Goal: Information Seeking & Learning: Learn about a topic

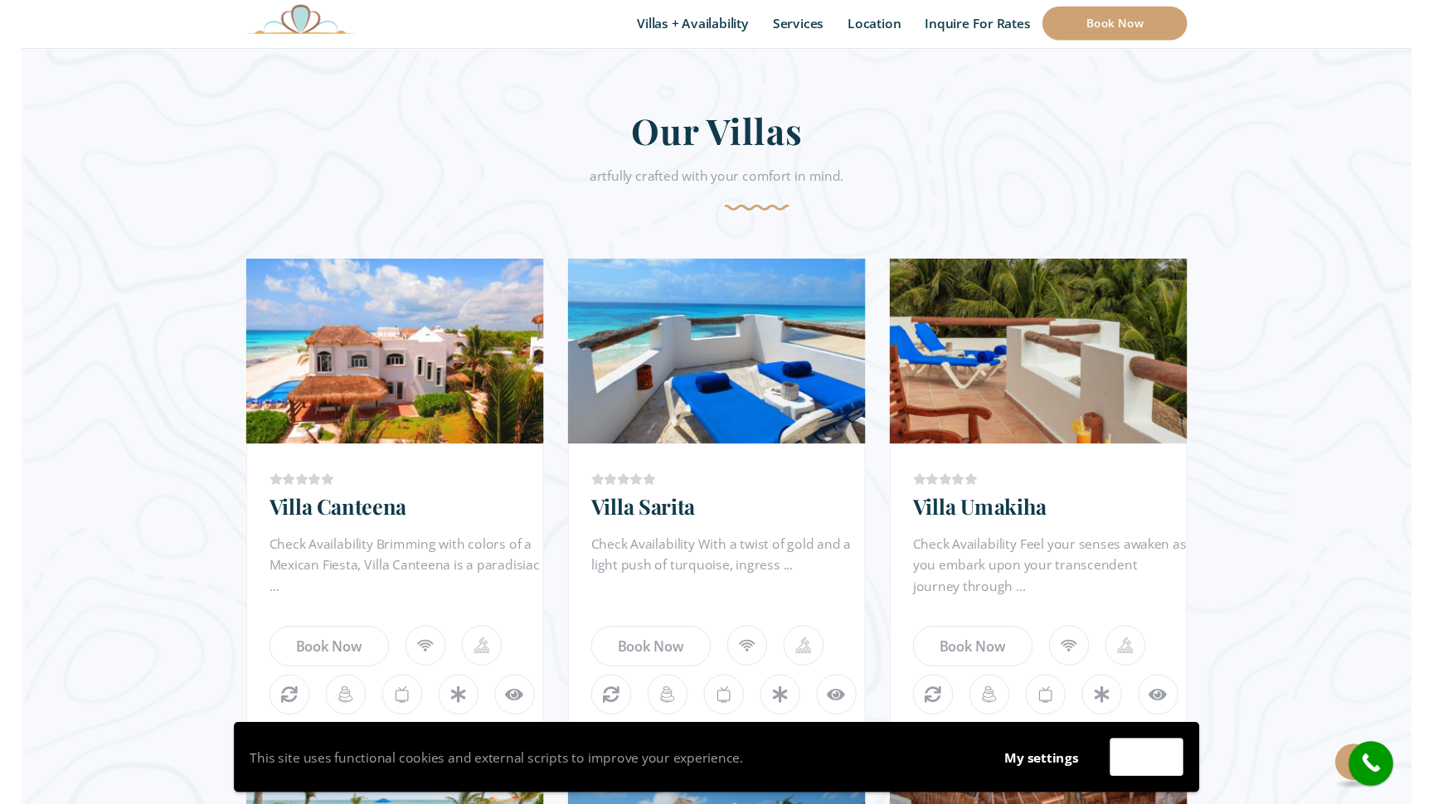
scroll to position [697, 0]
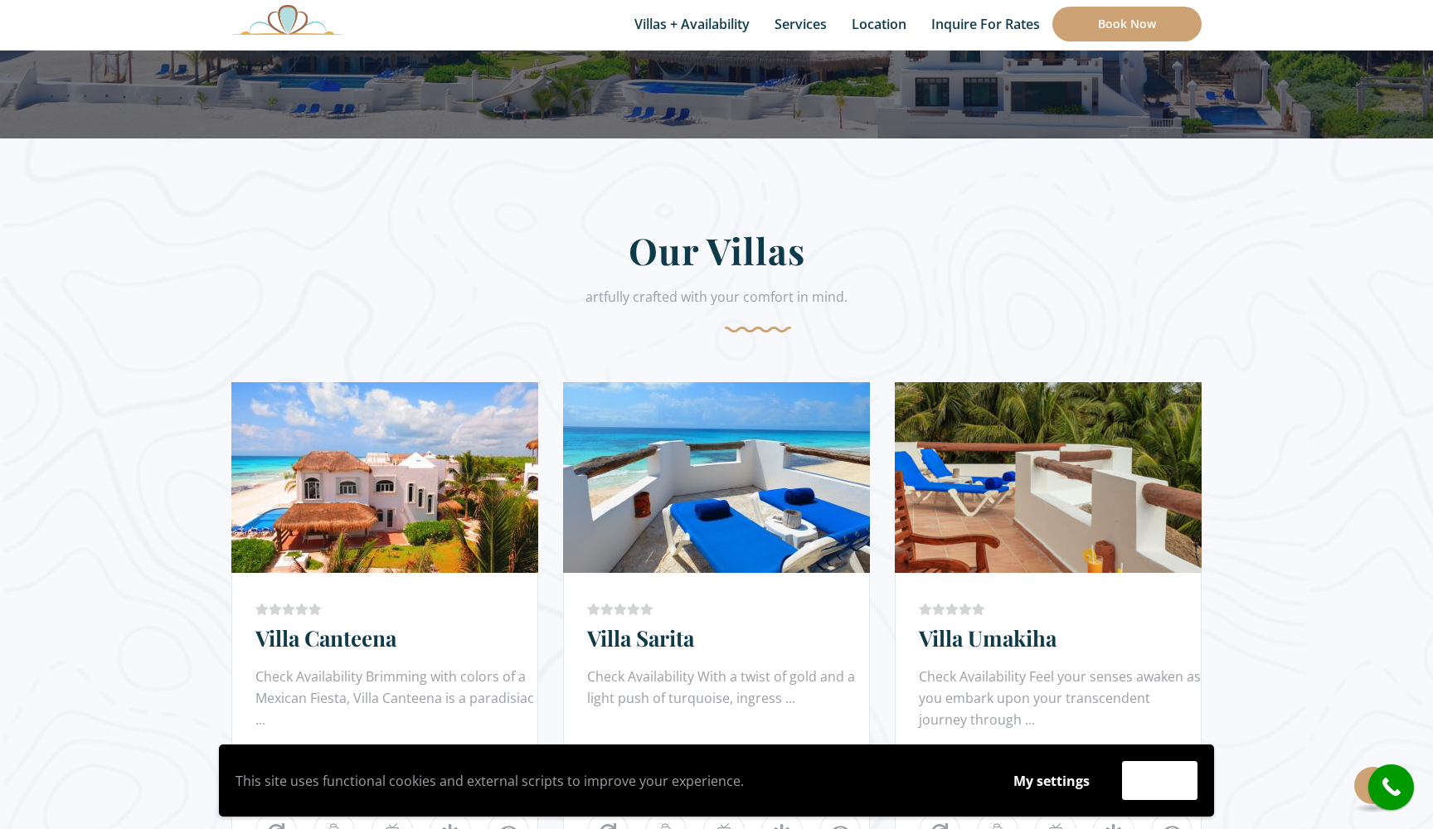
click at [492, 321] on div "artfully crafted with your comfort in mind." at bounding box center [716, 308] width 970 height 48
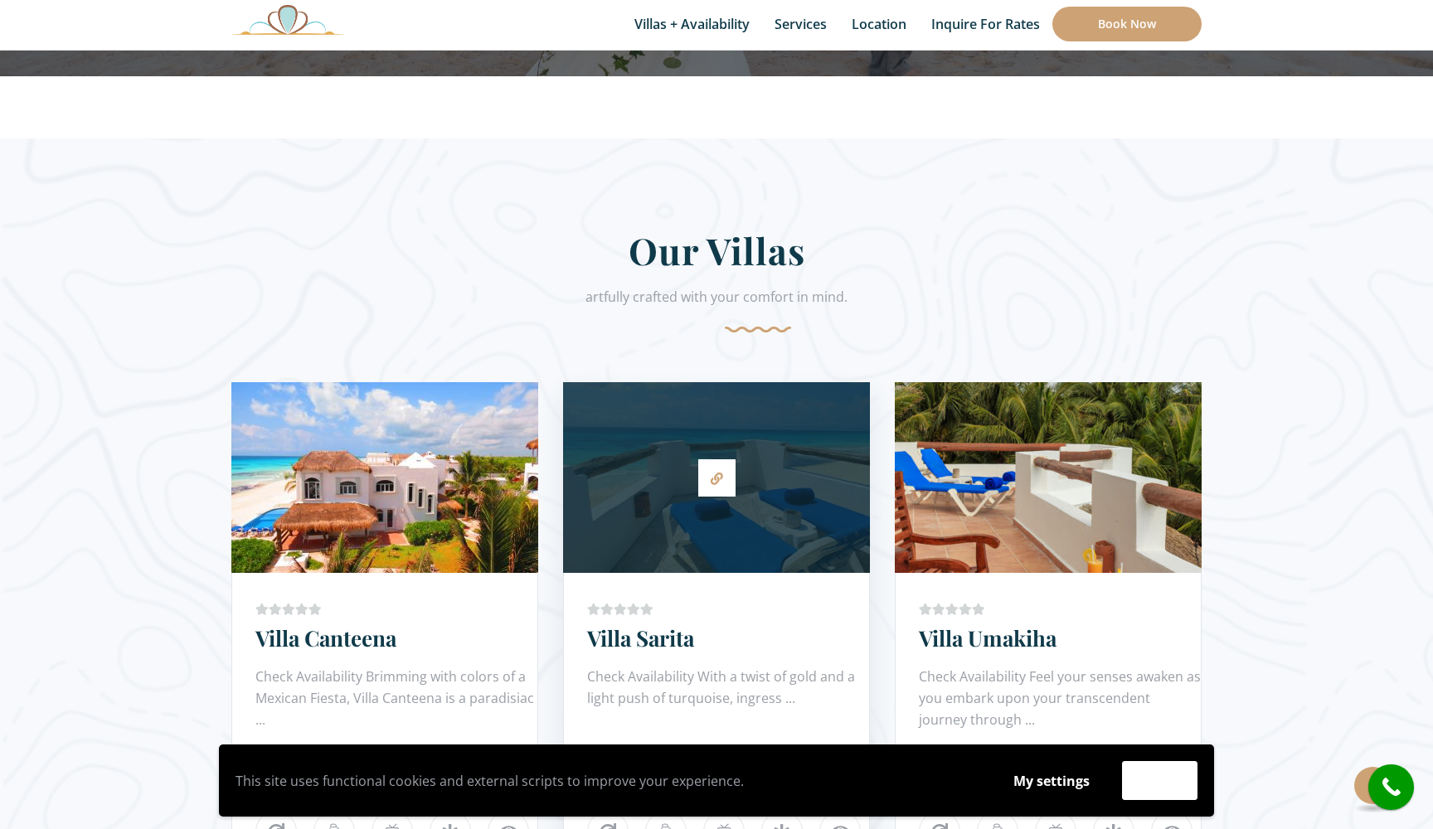
click at [619, 540] on div at bounding box center [716, 478] width 307 height 174
click at [715, 480] on icon at bounding box center [717, 479] width 12 height 12
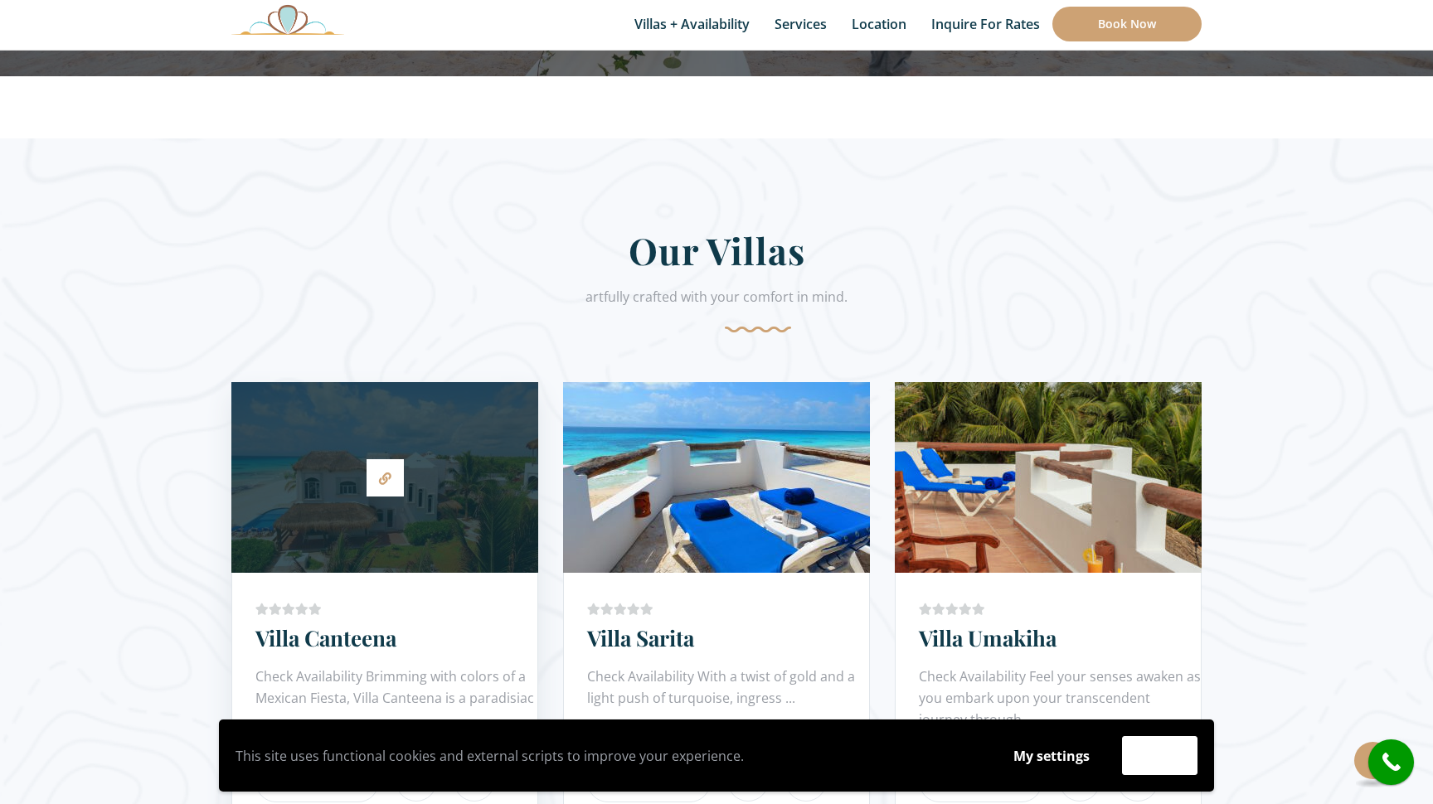
click at [470, 469] on div at bounding box center [384, 478] width 307 height 174
click at [377, 484] on link at bounding box center [385, 477] width 37 height 37
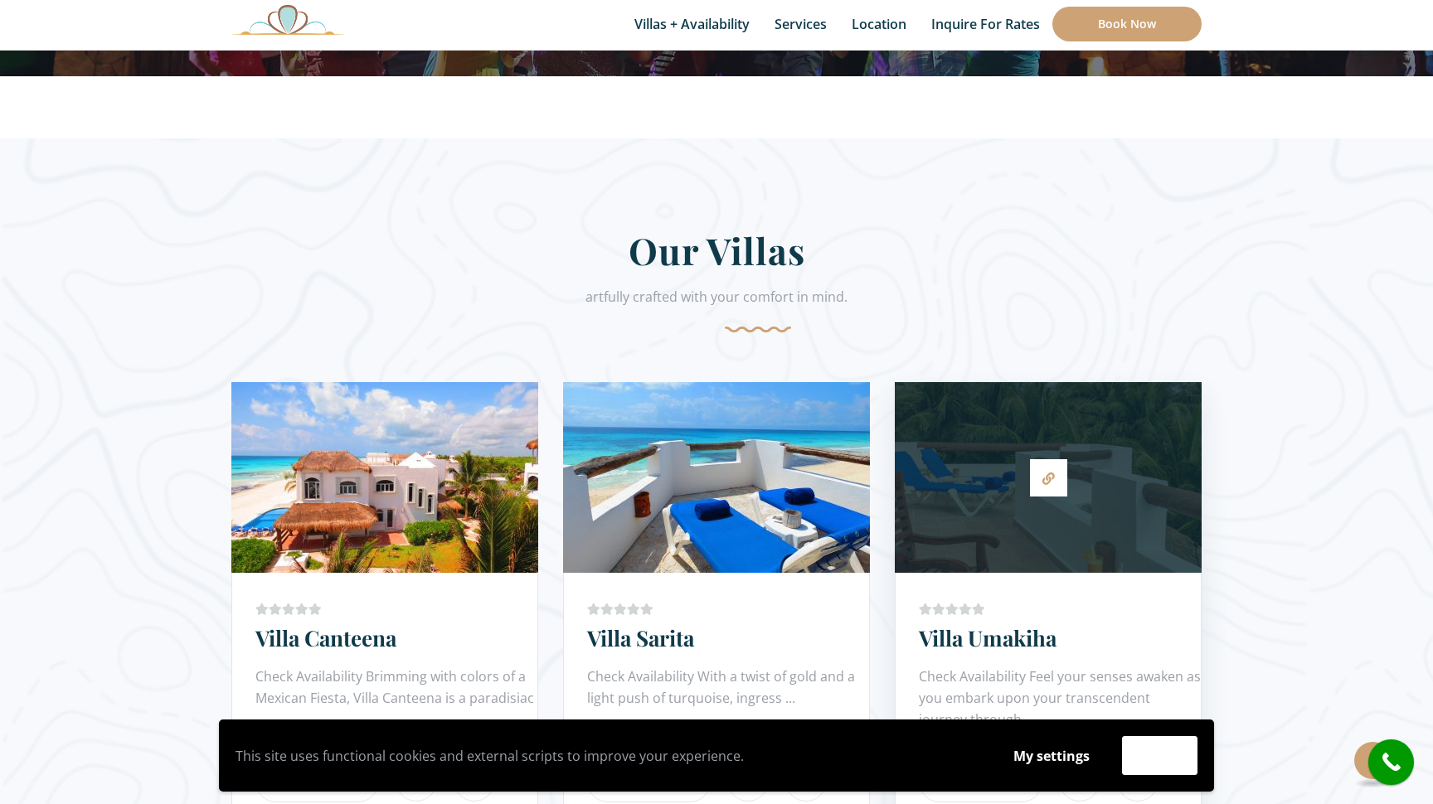
click at [1101, 516] on div at bounding box center [1048, 478] width 307 height 174
click at [1059, 466] on link at bounding box center [1048, 477] width 37 height 37
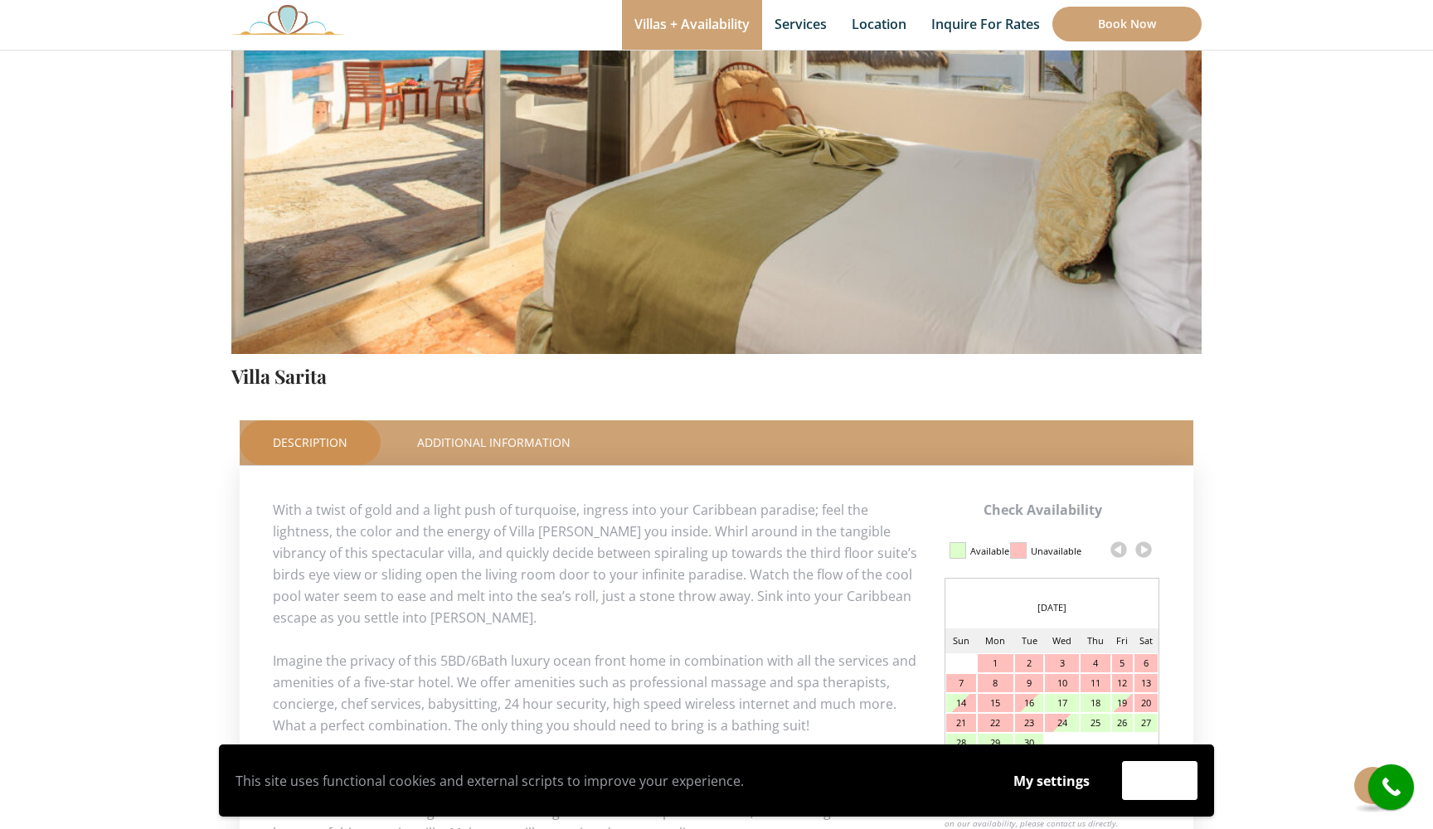
scroll to position [611, 0]
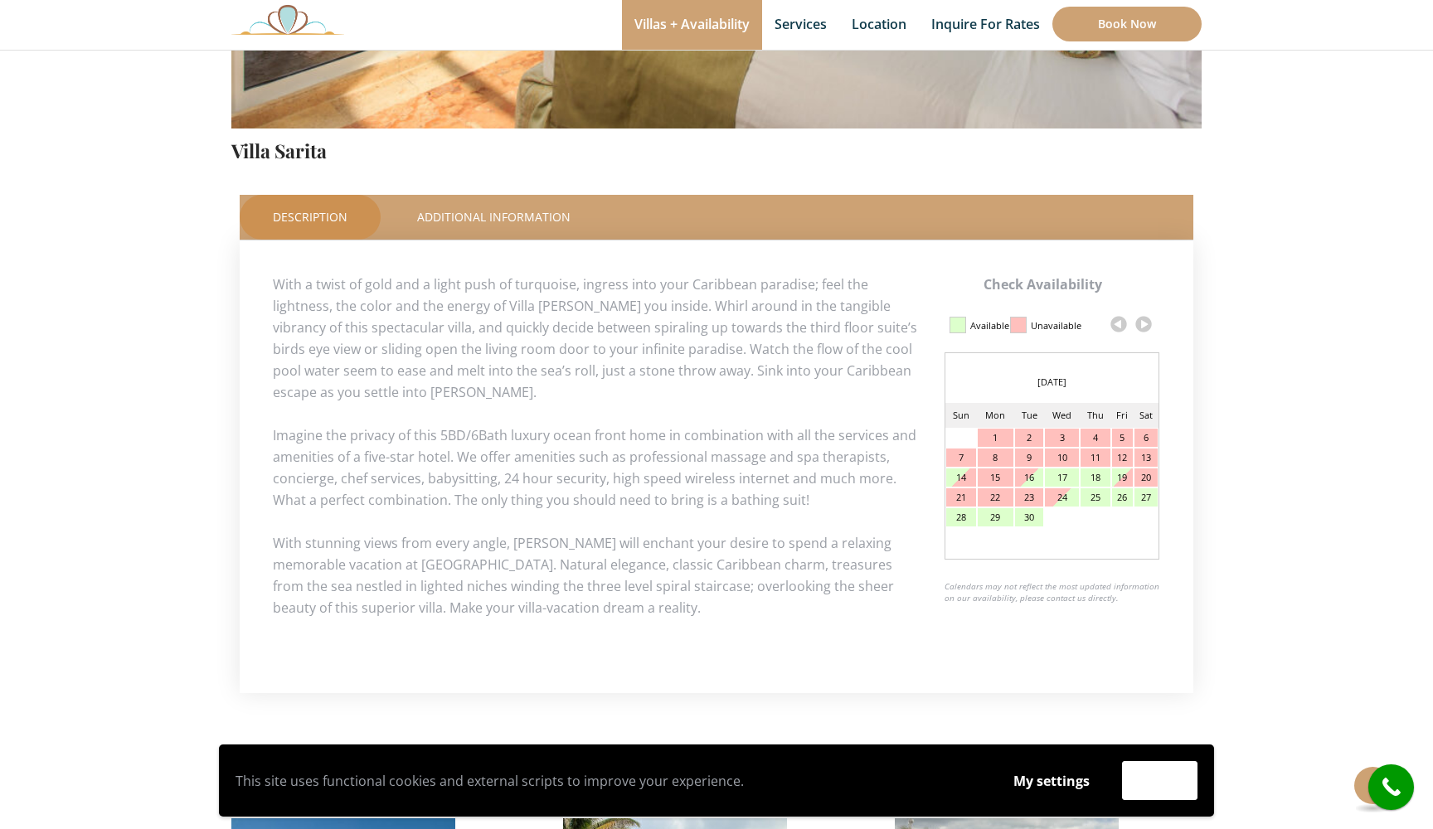
click at [1145, 328] on link at bounding box center [1143, 324] width 25 height 25
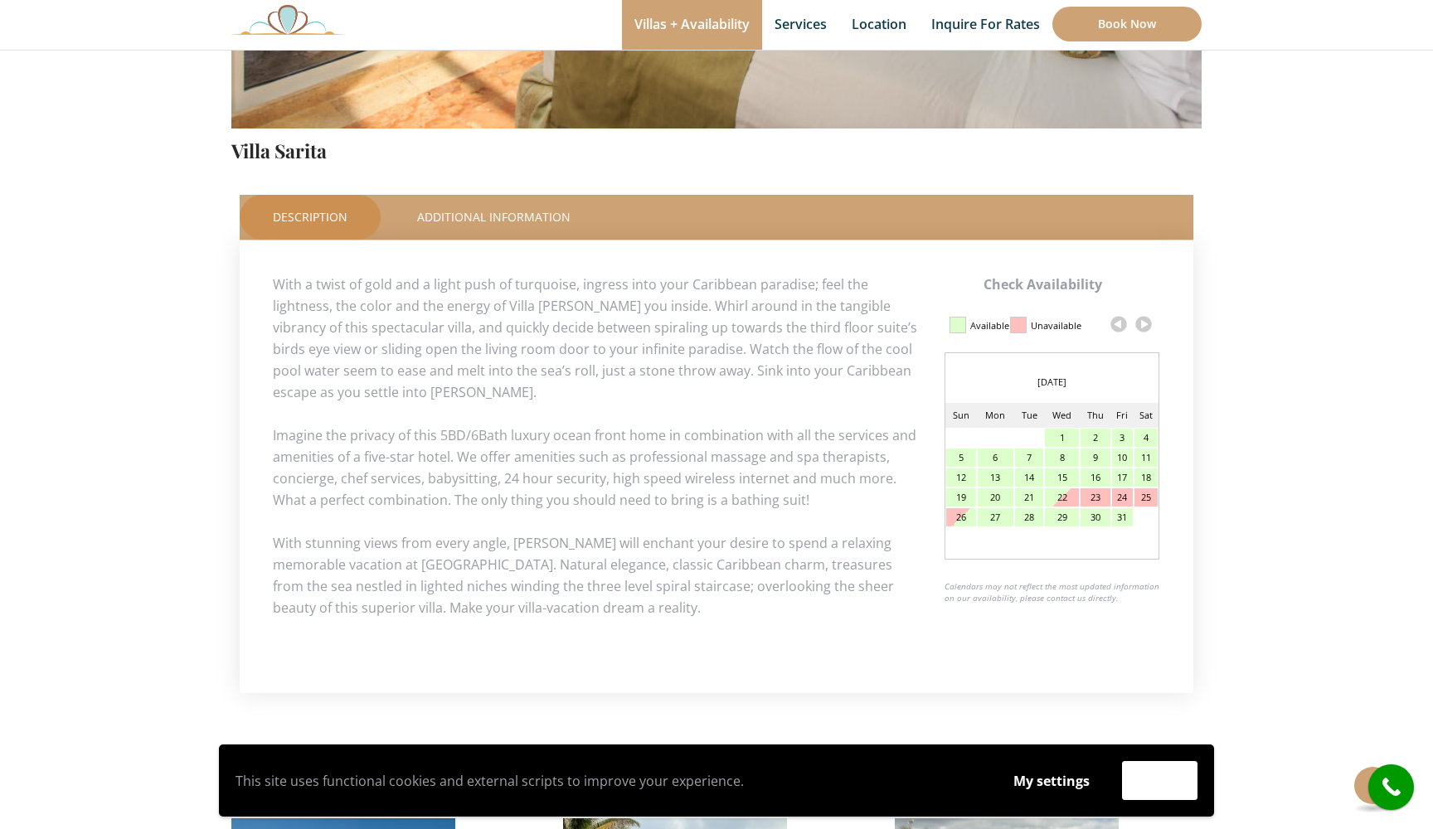
click at [1145, 328] on link at bounding box center [1143, 324] width 25 height 25
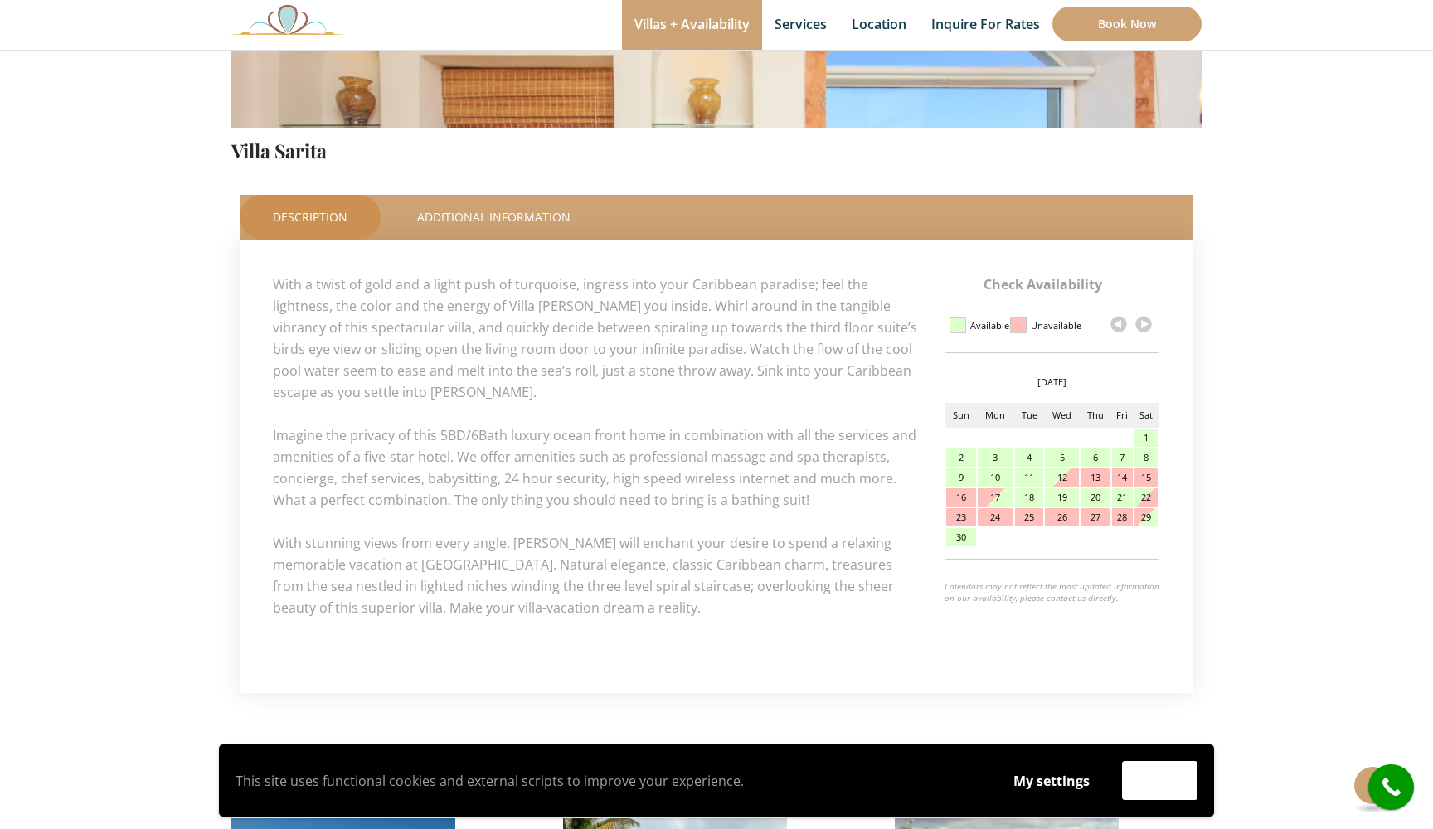
click at [1144, 328] on link at bounding box center [1143, 324] width 25 height 25
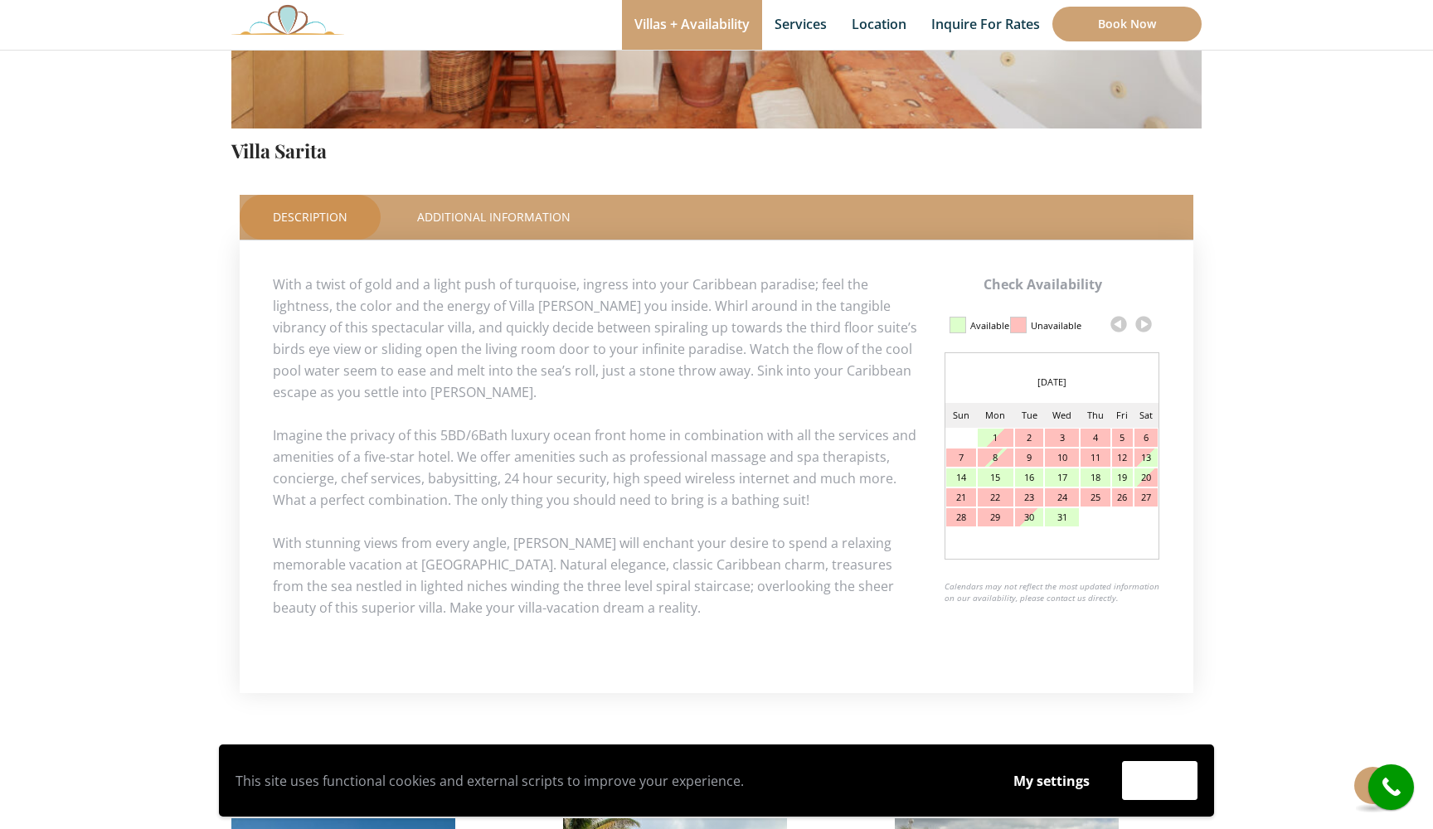
click at [1144, 328] on link at bounding box center [1143, 324] width 25 height 25
click at [1144, 329] on link at bounding box center [1143, 324] width 25 height 25
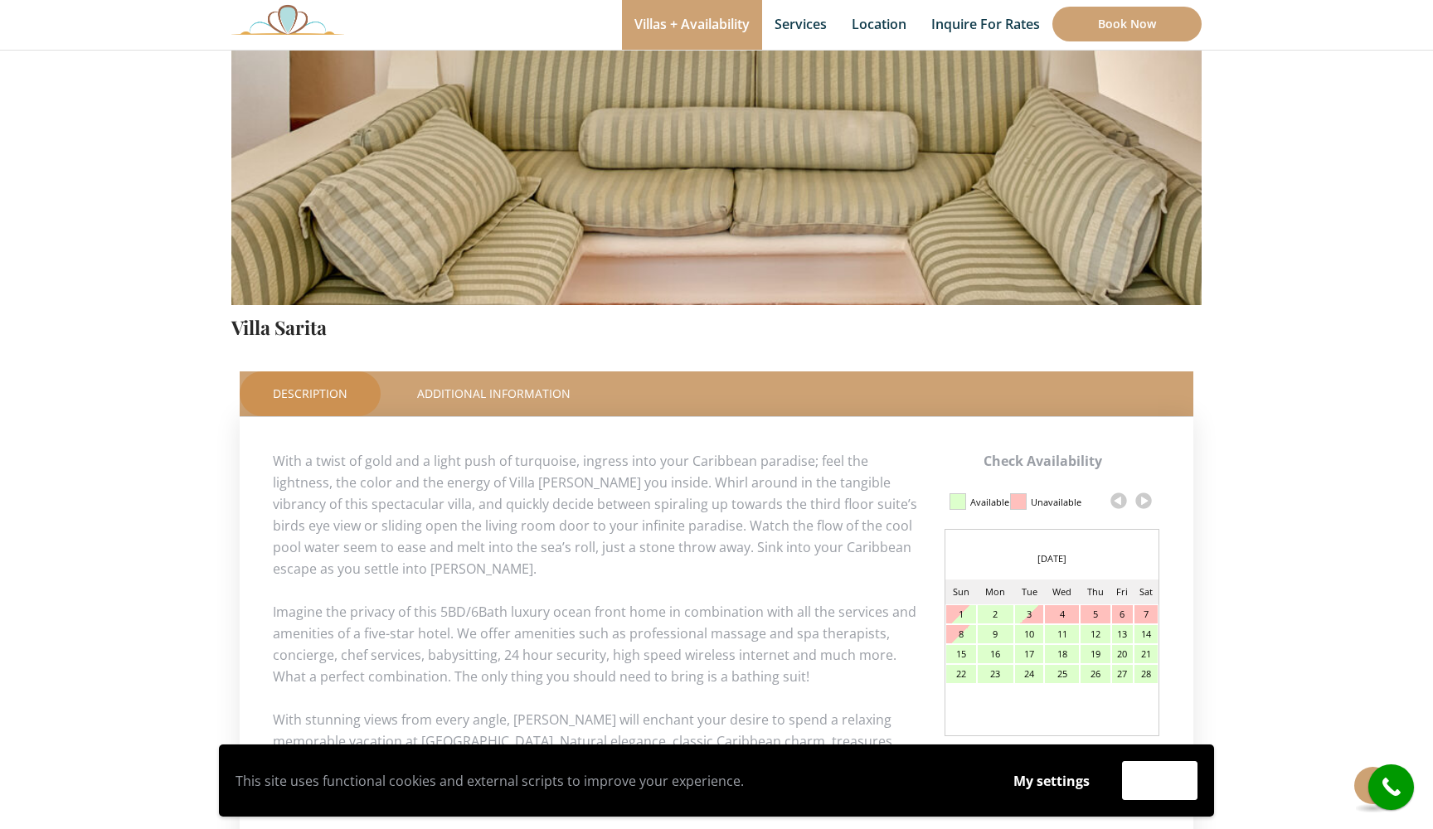
scroll to position [114, 0]
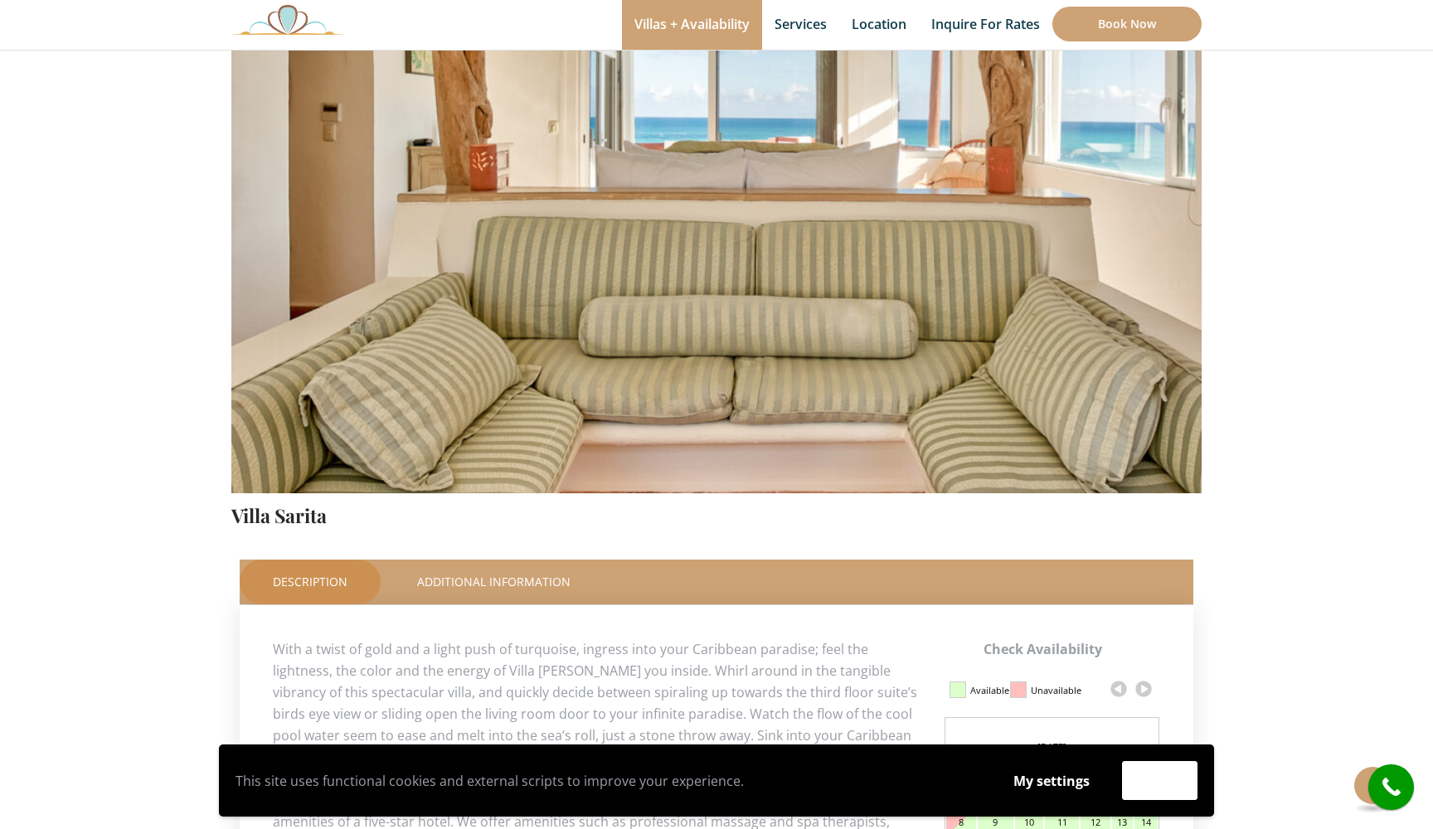
click at [979, 254] on img at bounding box center [716, 174] width 970 height 647
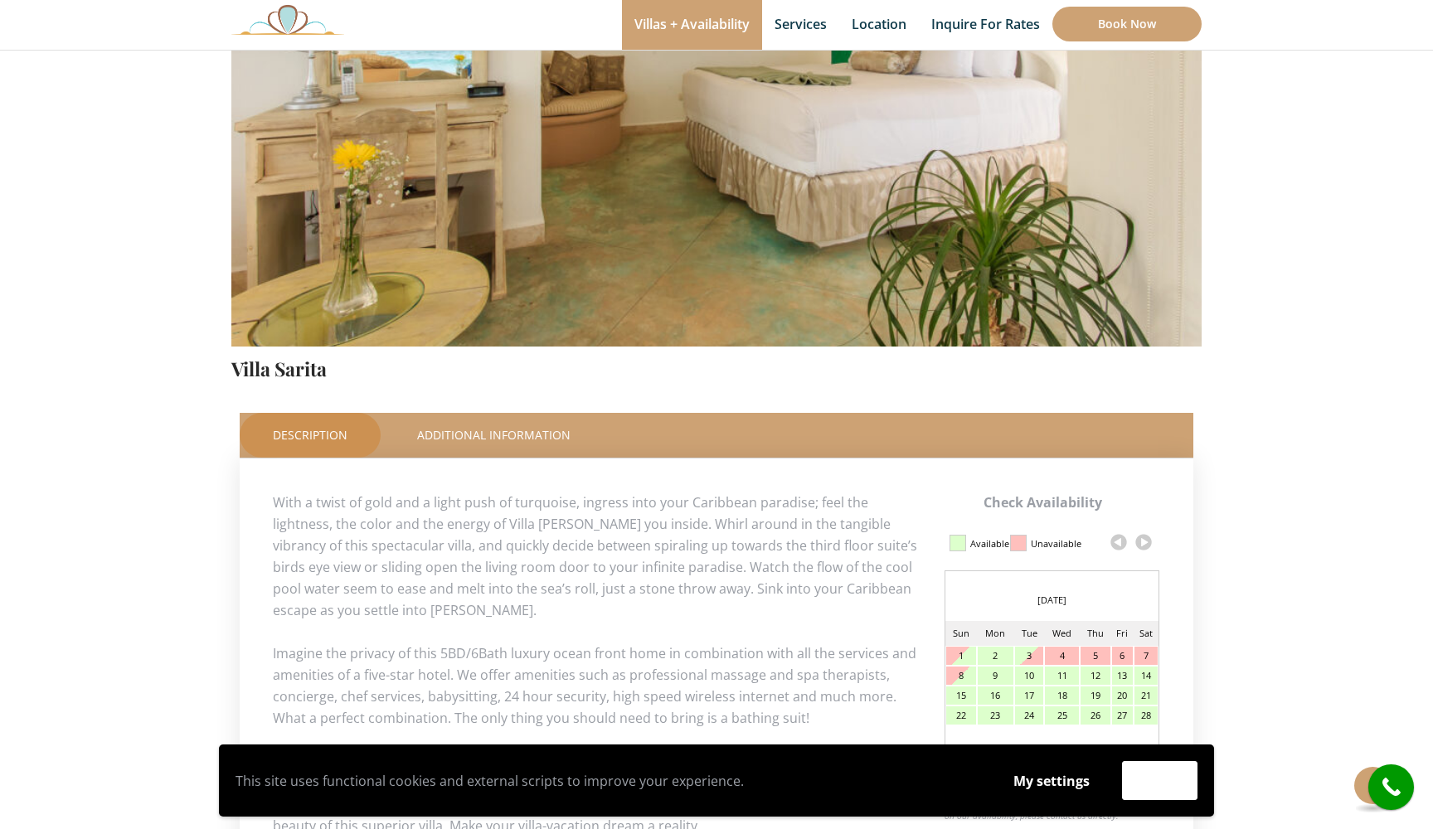
scroll to position [611, 0]
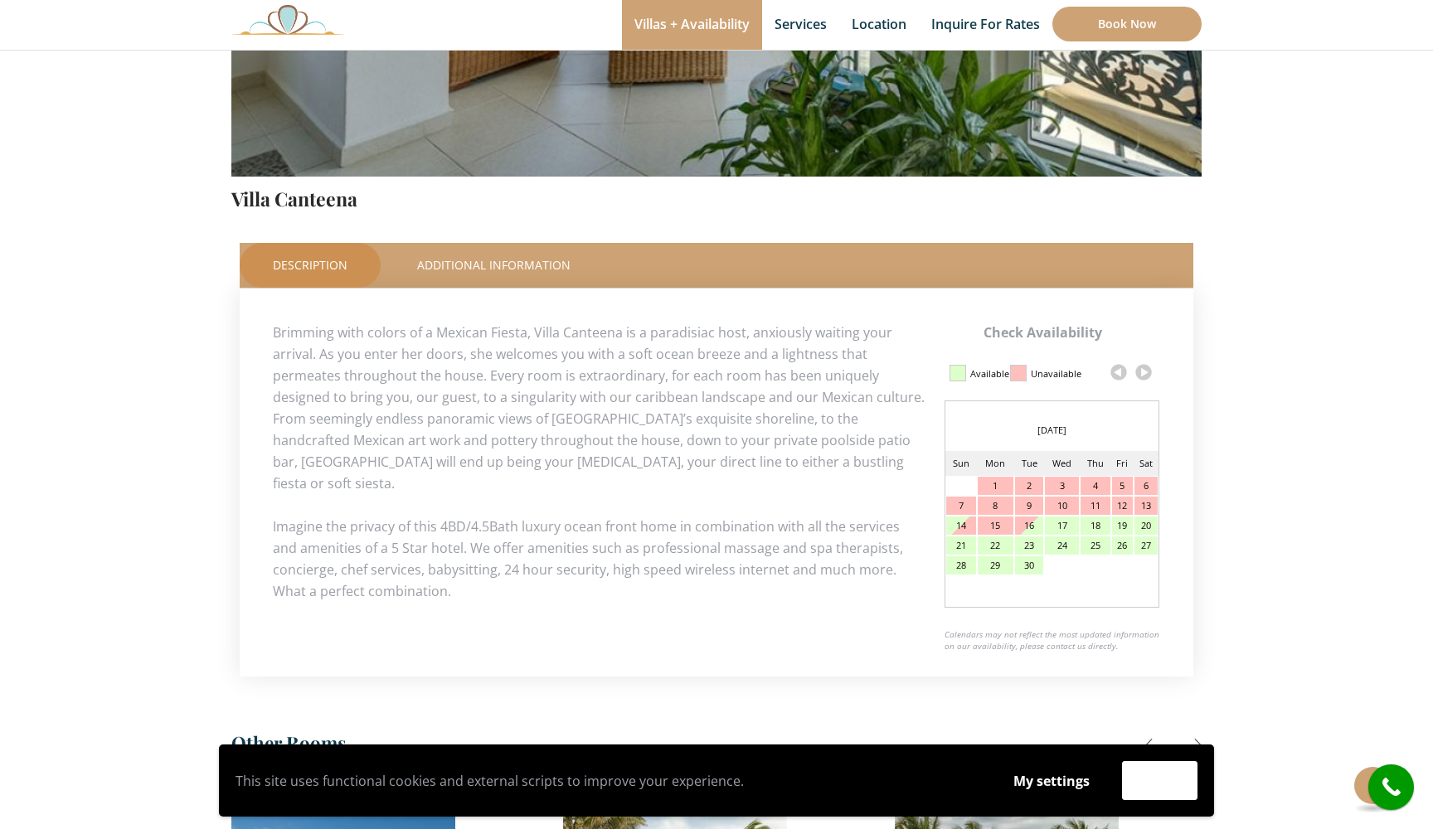
scroll to position [579, 0]
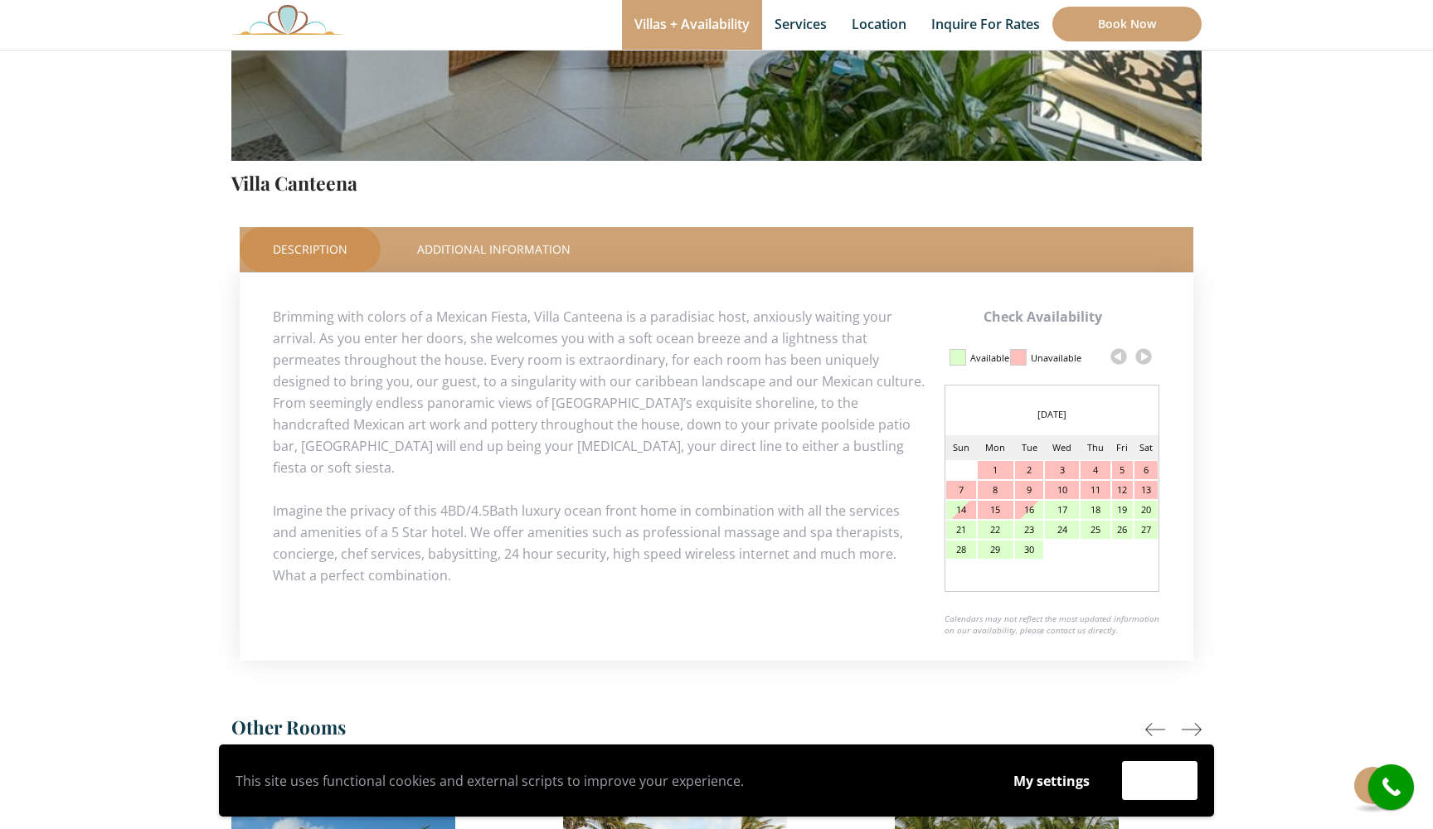
click at [1150, 355] on link at bounding box center [1143, 356] width 25 height 25
click at [1147, 357] on link at bounding box center [1143, 356] width 25 height 25
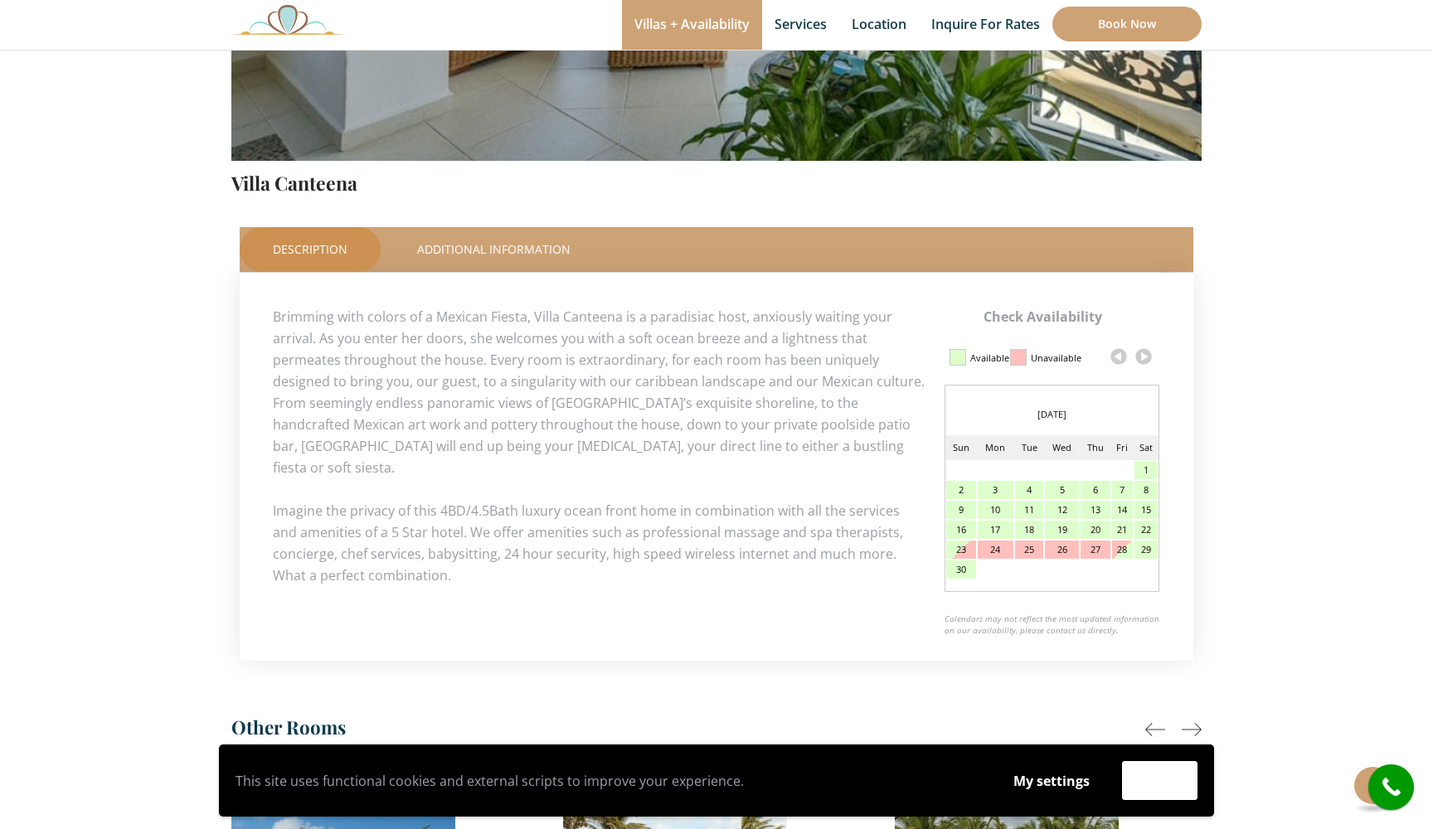
click at [1147, 357] on link at bounding box center [1143, 356] width 25 height 25
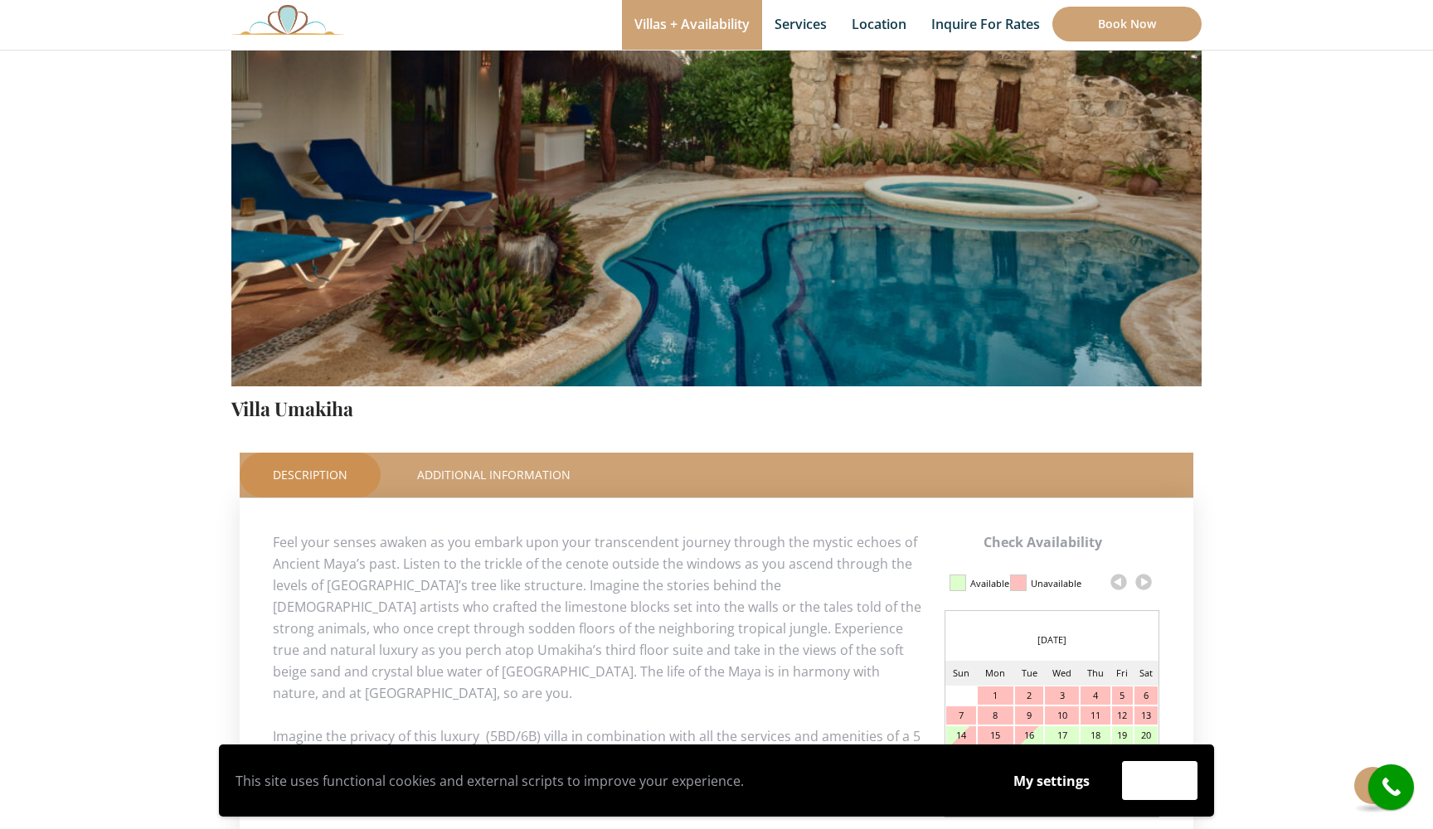
scroll to position [417, 0]
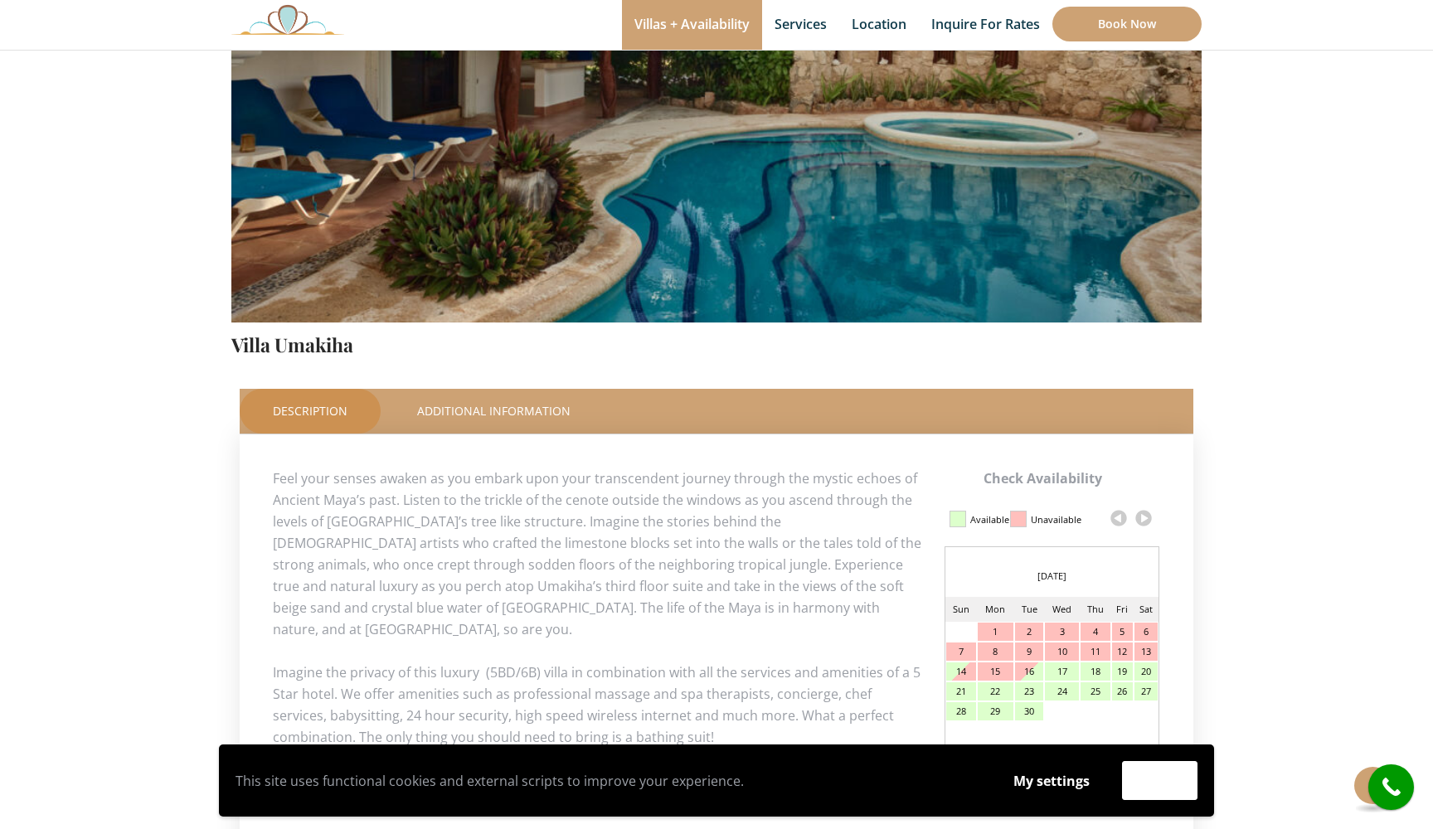
click at [1145, 515] on link at bounding box center [1143, 518] width 25 height 25
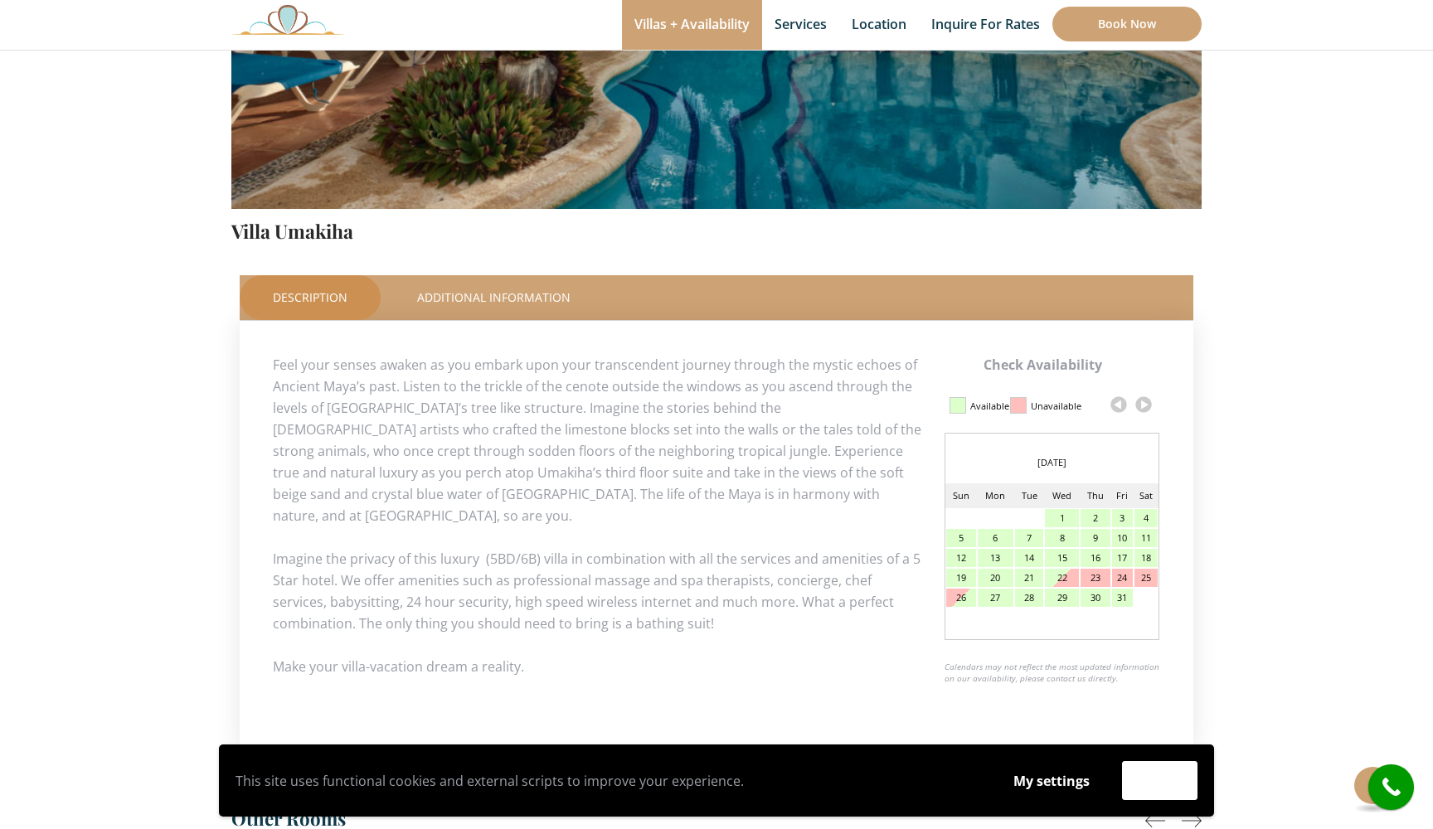
scroll to position [532, 0]
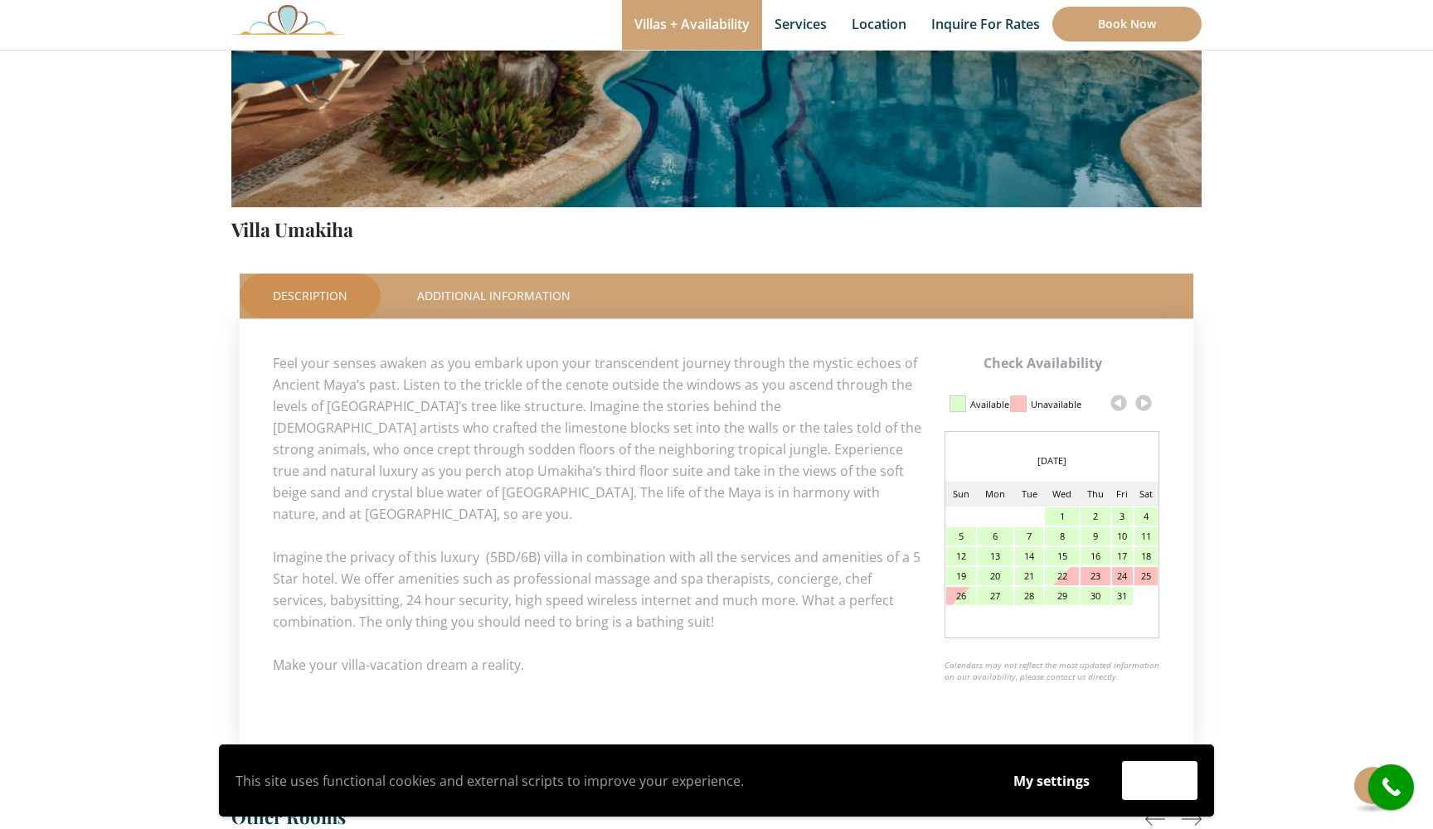
click at [1140, 404] on link at bounding box center [1143, 403] width 25 height 25
click at [1143, 405] on link at bounding box center [1143, 403] width 25 height 25
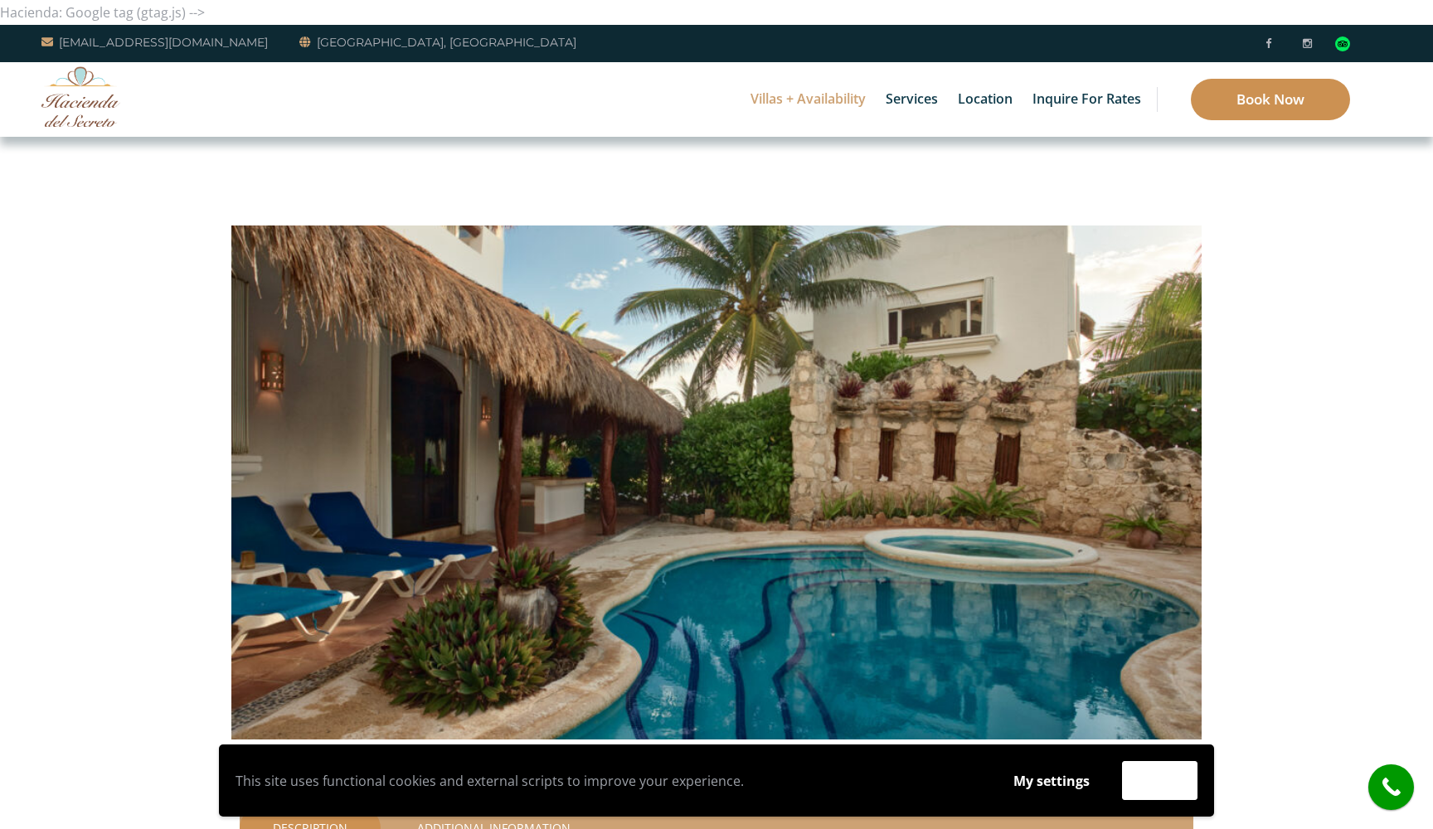
scroll to position [0, 0]
